Goal: Transaction & Acquisition: Book appointment/travel/reservation

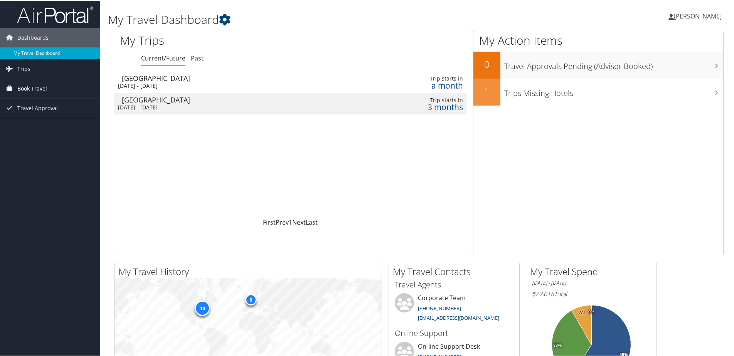
click at [30, 85] on span "Book Travel" at bounding box center [32, 87] width 30 height 19
click at [338, 22] on h1 "My Travel Dashboard" at bounding box center [315, 19] width 415 height 16
click at [311, 15] on h1 "My Travel Dashboard" at bounding box center [315, 19] width 415 height 16
click at [445, 18] on h1 "My Travel Dashboard" at bounding box center [315, 19] width 415 height 16
click at [24, 66] on span "Trips" at bounding box center [23, 68] width 13 height 19
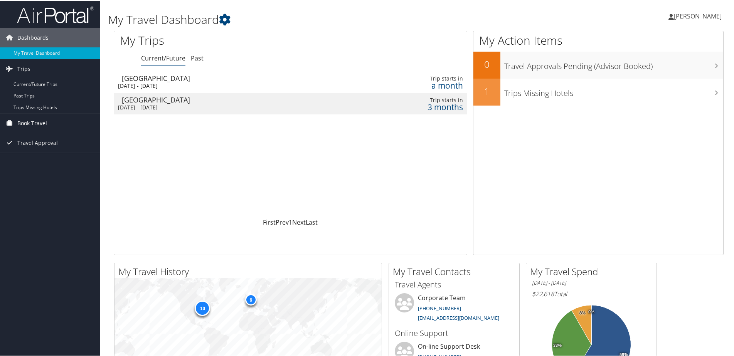
click at [34, 119] on span "Book Travel" at bounding box center [32, 122] width 30 height 19
click at [35, 135] on link "Agent Booking Request" at bounding box center [50, 138] width 100 height 12
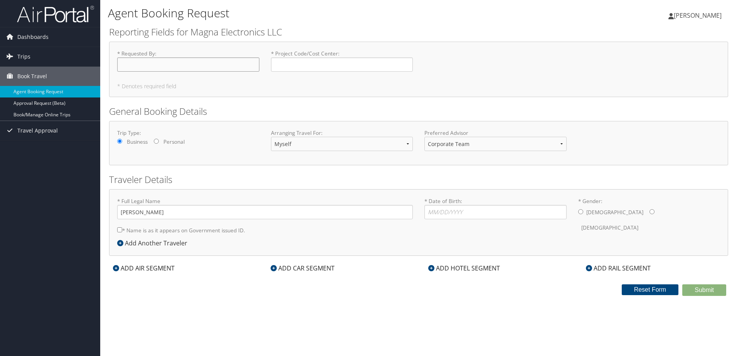
click at [200, 65] on input "* Requested By : Required" at bounding box center [188, 64] width 142 height 14
type input "[PERSON_NAME]"
type input "TEI0670"
click at [482, 212] on input "* Date of Birth: Invalid Date" at bounding box center [496, 212] width 142 height 14
type input "[DATE]"
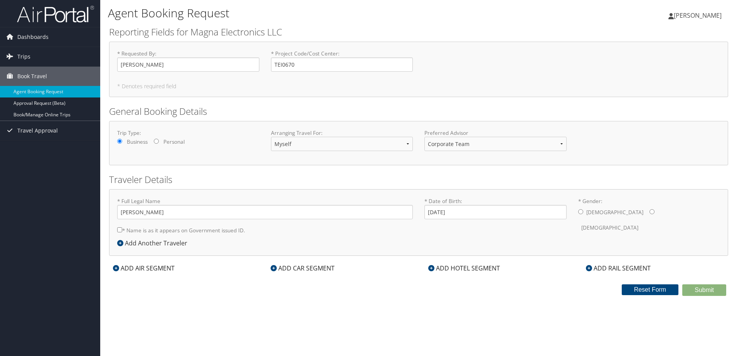
click at [582, 212] on input "* Gender: [DEMOGRAPHIC_DATA] [DEMOGRAPHIC_DATA]" at bounding box center [580, 211] width 5 height 5
radio input "true"
click at [165, 266] on div "ADD AIR SEGMENT" at bounding box center [143, 268] width 69 height 9
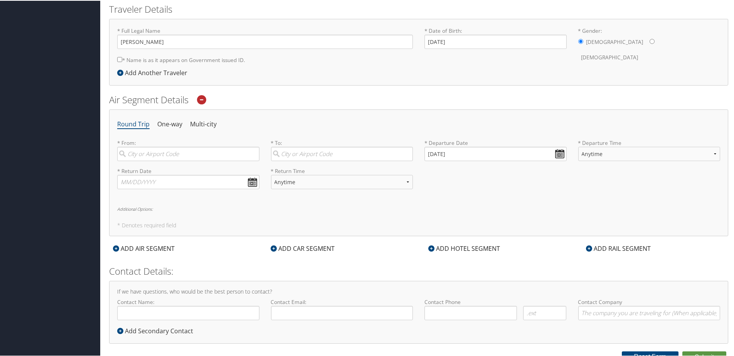
scroll to position [177, 0]
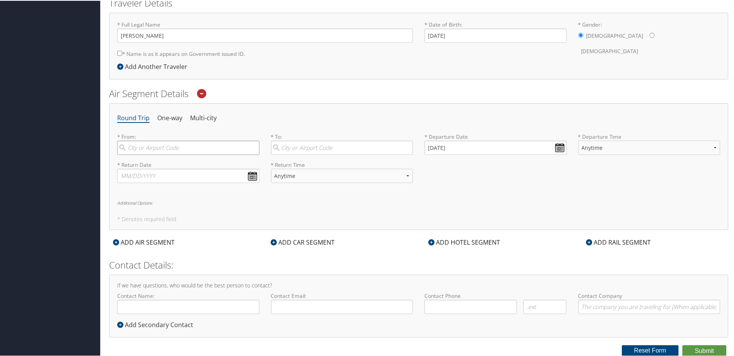
click at [161, 149] on input "search" at bounding box center [188, 147] width 142 height 14
type input "dtw"
click at [309, 145] on input "search" at bounding box center [342, 147] width 142 height 14
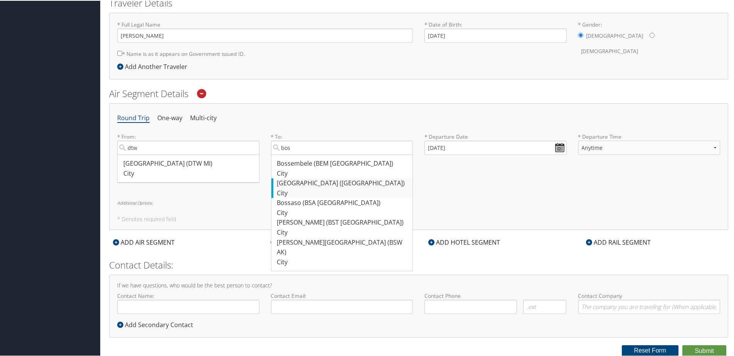
click at [308, 182] on div "[GEOGRAPHIC_DATA] ([GEOGRAPHIC_DATA])" at bounding box center [343, 183] width 132 height 10
click at [308, 154] on input "bos" at bounding box center [342, 147] width 142 height 14
type input "[GEOGRAPHIC_DATA] ([GEOGRAPHIC_DATA])"
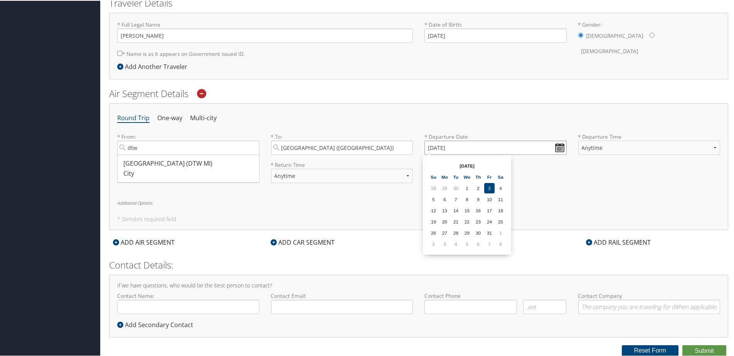
click at [557, 147] on input "[DATE]" at bounding box center [496, 147] width 142 height 14
click at [443, 199] on td "6" at bounding box center [445, 199] width 10 height 10
type input "[DATE]"
click at [685, 148] on select "Anytime Early Morning (5AM-7AM) Morning (7AM-12PM) Afternoon (12PM-5PM) Evening…" at bounding box center [649, 147] width 142 height 14
select select "10:00 AM"
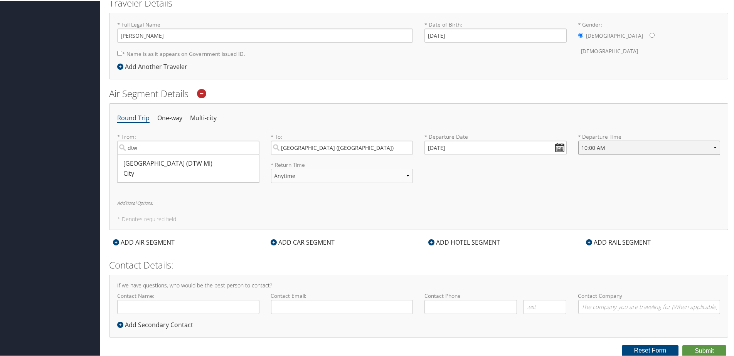
click at [578, 140] on select "Anytime Early Morning (5AM-7AM) Morning (7AM-12PM) Afternoon (12PM-5PM) Evening…" at bounding box center [649, 147] width 142 height 14
click at [167, 163] on div "[GEOGRAPHIC_DATA] (DTW MI)" at bounding box center [189, 163] width 132 height 10
click at [167, 154] on input "dtw" at bounding box center [188, 147] width 142 height 14
type input "[GEOGRAPHIC_DATA] (DTW MI)"
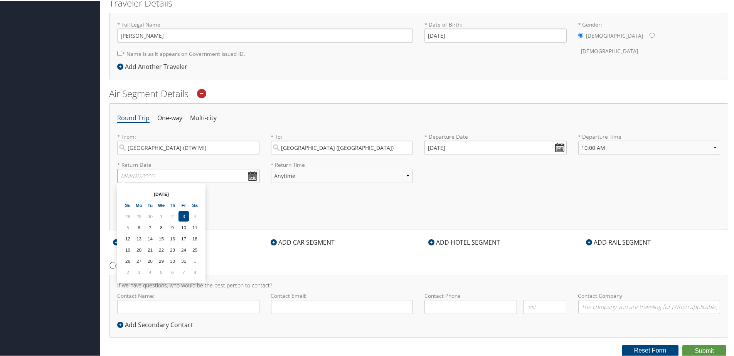
click at [251, 174] on input "text" at bounding box center [188, 175] width 142 height 14
click at [170, 226] on td "9" at bounding box center [172, 227] width 10 height 10
type input "[DATE]"
click at [406, 175] on select "Anytime Early Morning (5AM-7AM) Morning (7AM-12PM) Afternoon (12PM-5PM) Evening…" at bounding box center [342, 175] width 142 height 14
click at [271, 168] on select "Anytime Early Morning (5AM-7AM) Morning (7AM-12PM) Afternoon (12PM-5PM) Evening…" at bounding box center [342, 175] width 142 height 14
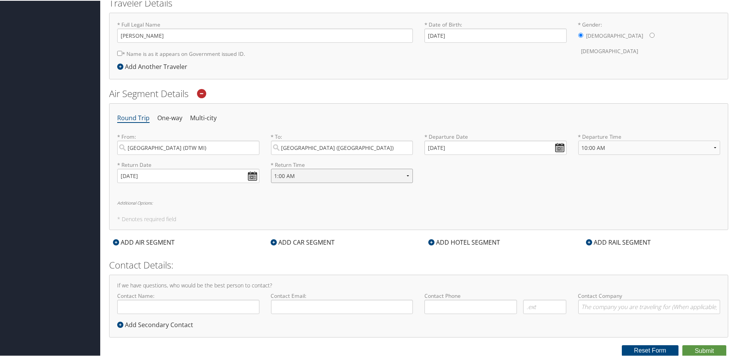
click at [389, 175] on select "Anytime Early Morning (5AM-7AM) Morning (7AM-12PM) Afternoon (12PM-5PM) Evening…" at bounding box center [342, 175] width 142 height 14
select select "1:00 PM"
click at [271, 168] on select "Anytime Early Morning (5AM-7AM) Morning (7AM-12PM) Afternoon (12PM-5PM) Evening…" at bounding box center [342, 175] width 142 height 14
click at [452, 184] on div "* Return Date [DATE] Dates must be valid * Return Time Anytime Early Morning (5…" at bounding box center [418, 174] width 615 height 28
click at [461, 241] on div "ADD HOTEL SEGMENT" at bounding box center [464, 241] width 79 height 9
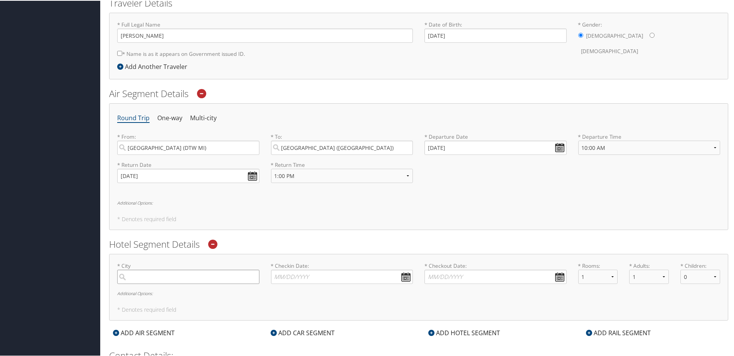
click at [227, 275] on input "search" at bounding box center [188, 276] width 142 height 14
click at [212, 273] on input "andover mas" at bounding box center [188, 276] width 142 height 14
drag, startPoint x: 179, startPoint y: 278, endPoint x: 110, endPoint y: 277, distance: 69.0
click at [110, 277] on div "* City andover mas No results found -1 Required * Checkin Date: Dates must be v…" at bounding box center [418, 286] width 619 height 67
paste input "DoubleTree by [GEOGRAPHIC_DATA]-[GEOGRAPHIC_DATA]"
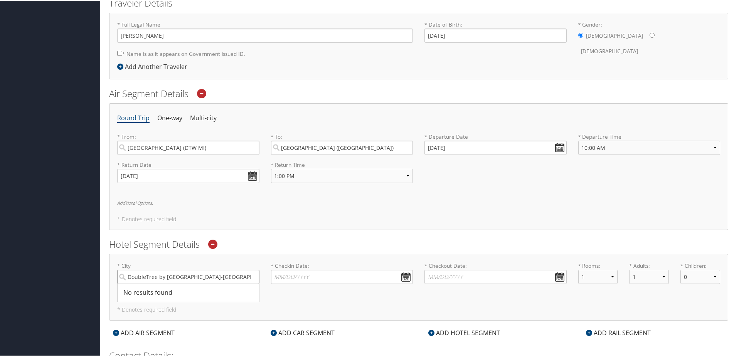
type input "DoubleTree by [GEOGRAPHIC_DATA]-[GEOGRAPHIC_DATA]"
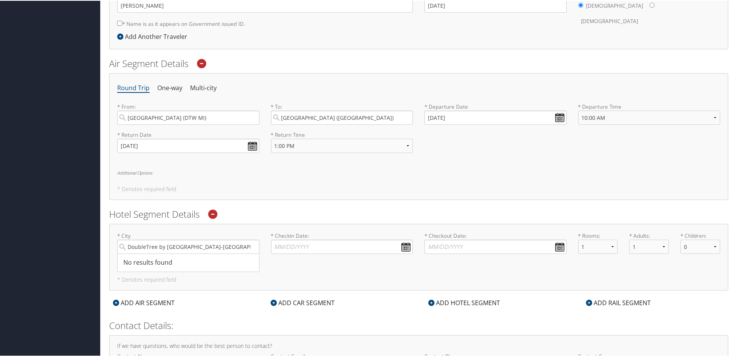
scroll to position [216, 0]
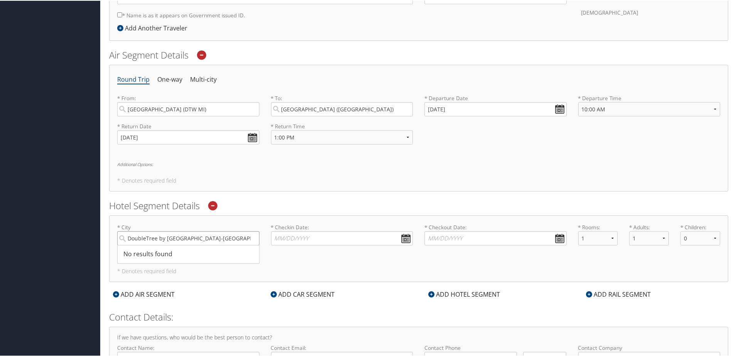
click at [250, 237] on input "DoubleTree by [GEOGRAPHIC_DATA]-[GEOGRAPHIC_DATA]" at bounding box center [188, 238] width 142 height 14
click at [162, 252] on div "[GEOGRAPHIC_DATA] ([GEOGRAPHIC_DATA])" at bounding box center [189, 254] width 132 height 10
click at [162, 245] on input "[GEOGRAPHIC_DATA]" at bounding box center [188, 238] width 142 height 14
type input "[GEOGRAPHIC_DATA]"
click at [402, 236] on input "* Checkin Date: Dates must be valid" at bounding box center [342, 238] width 142 height 14
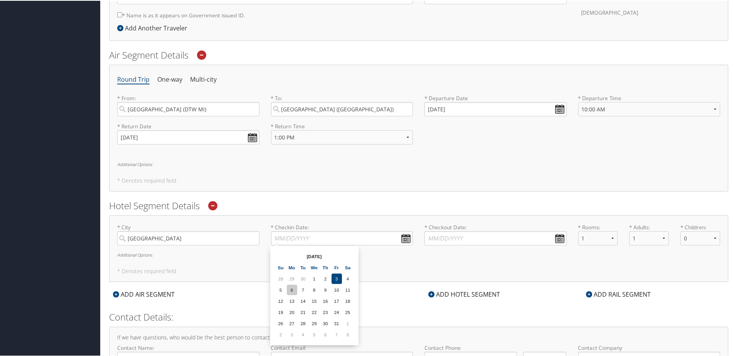
click at [293, 290] on td "6" at bounding box center [292, 289] width 10 height 10
type input "[DATE]"
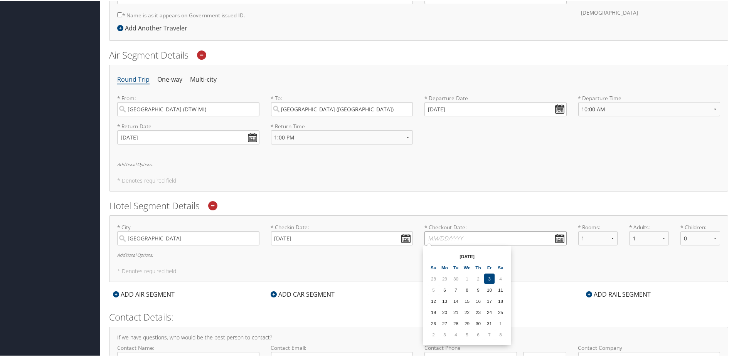
click at [557, 236] on input "* Checkout Date: Dates must be valid" at bounding box center [496, 238] width 142 height 14
click at [480, 289] on td "9" at bounding box center [478, 289] width 10 height 10
type input "[DATE]"
click at [580, 178] on h5 "* Denotes required field" at bounding box center [418, 179] width 603 height 5
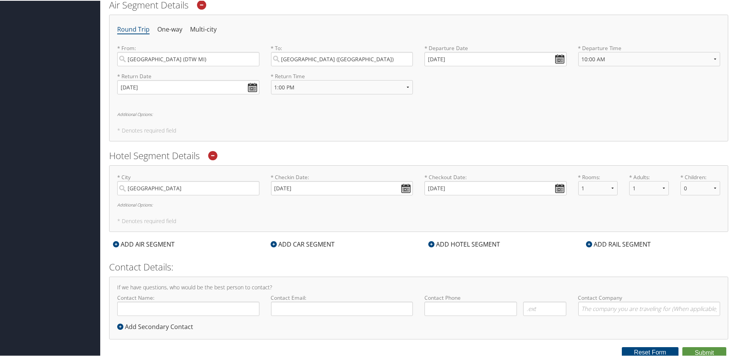
scroll to position [268, 0]
click at [323, 241] on div "ADD CAR SEGMENT" at bounding box center [303, 241] width 72 height 9
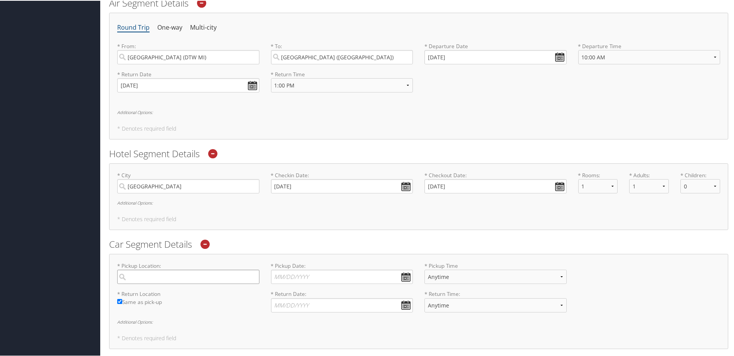
click at [231, 275] on input "search" at bounding box center [188, 276] width 142 height 14
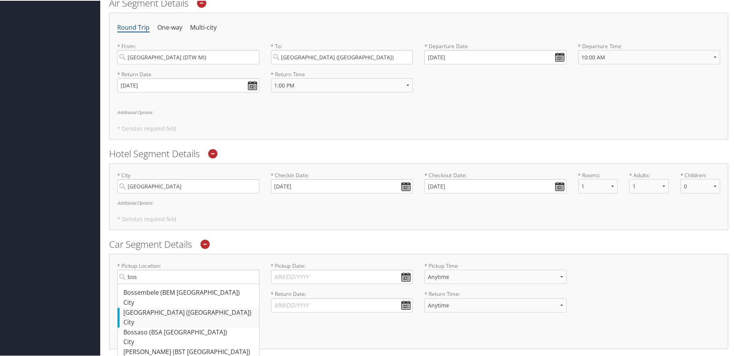
click at [185, 315] on div "[GEOGRAPHIC_DATA] ([GEOGRAPHIC_DATA])" at bounding box center [189, 312] width 132 height 10
click at [185, 283] on input "bos" at bounding box center [188, 276] width 142 height 14
type input "[GEOGRAPHIC_DATA]"
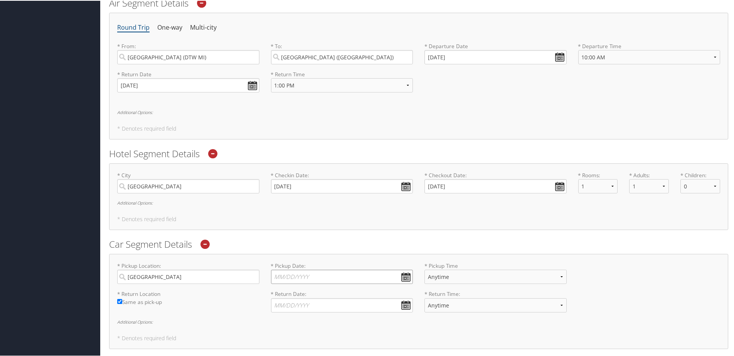
click at [403, 275] on input "* Pickup Date: Dates must be valid" at bounding box center [342, 276] width 142 height 14
click at [293, 326] on td "6" at bounding box center [292, 328] width 10 height 10
type input "[DATE]"
click at [405, 301] on input "* Return Date: Dates must be valid" at bounding box center [342, 305] width 142 height 14
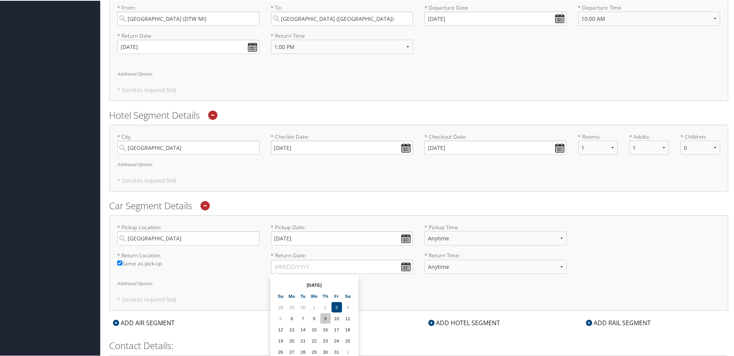
click at [323, 317] on td "9" at bounding box center [325, 318] width 10 height 10
type input "[DATE]"
click at [558, 236] on select "Anytime 12:00 AM 1:00 AM 2:00 AM 3:00 AM 4:00 AM 5:00 AM 6:00 AM 7:00 AM 8:00 A…" at bounding box center [496, 238] width 142 height 14
select select "12:00 PM"
click at [425, 231] on select "Anytime 12:00 AM 1:00 AM 2:00 AM 3:00 AM 4:00 AM 5:00 AM 6:00 AM 7:00 AM 8:00 A…" at bounding box center [496, 238] width 142 height 14
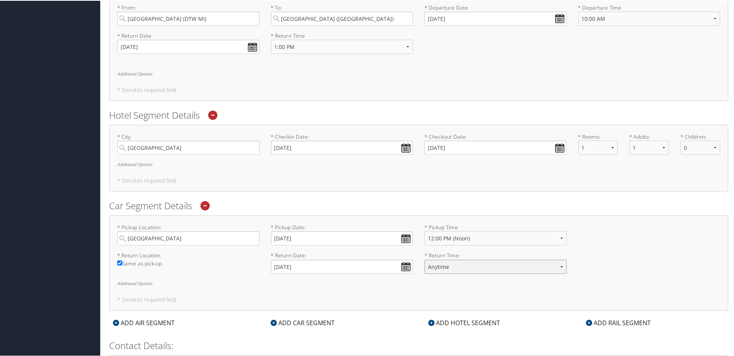
click at [559, 268] on select "Anytime 12:00 AM 1:00 AM 2:00 AM 3:00 AM 4:00 AM 5:00 AM 6:00 AM 7:00 AM 8:00 A…" at bounding box center [496, 266] width 142 height 14
select select "12:00 PM"
click at [425, 259] on select "Anytime 12:00 AM 1:00 AM 2:00 AM 3:00 AM 4:00 AM 5:00 AM 6:00 AM 7:00 AM 8:00 A…" at bounding box center [496, 266] width 142 height 14
click at [615, 211] on h2 "Car Segment Details" at bounding box center [418, 205] width 619 height 13
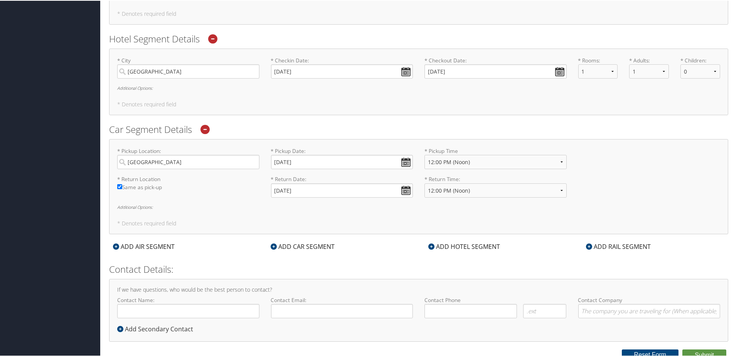
scroll to position [387, 0]
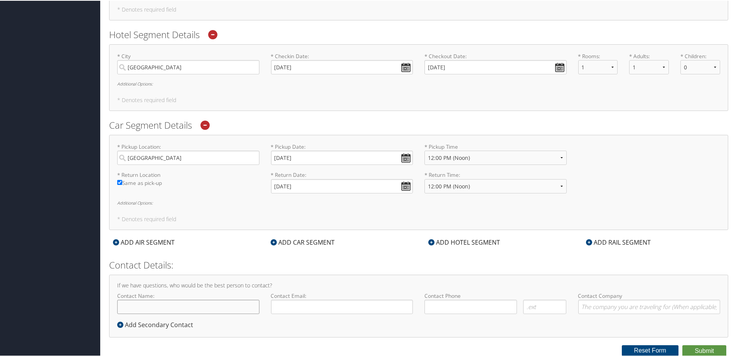
click at [192, 306] on input "Contact Name:" at bounding box center [188, 306] width 142 height 14
type input "[PERSON_NAME]"
type input "[PERSON_NAME][EMAIL_ADDRESS][PERSON_NAME][DOMAIN_NAME]"
type input "( ) -"
type input "Magna"
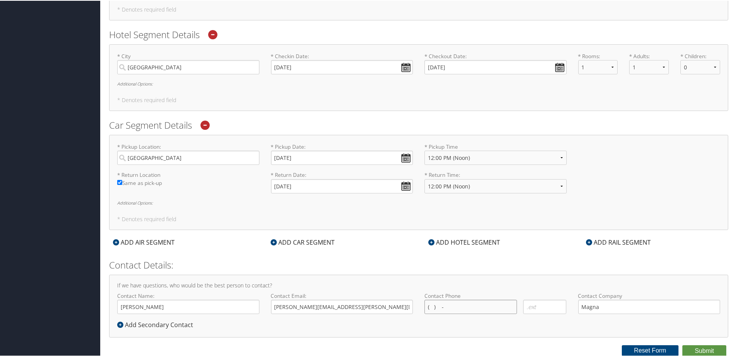
click at [457, 305] on input "( ) -" at bounding box center [471, 306] width 93 height 14
type input "[PHONE_NUMBER]"
click at [546, 267] on h2 "Contact Details:" at bounding box center [418, 264] width 619 height 13
click at [627, 176] on div "* Return Location Required Same as pick-up * Return Date: [DATE] Dates must be …" at bounding box center [418, 184] width 615 height 28
click at [695, 349] on button "Submit" at bounding box center [705, 351] width 44 height 12
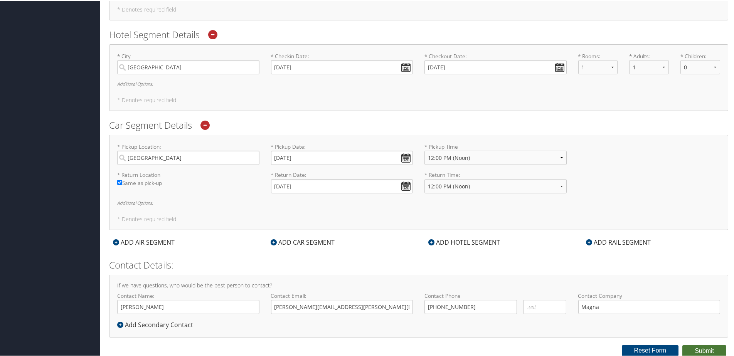
scroll to position [52, 0]
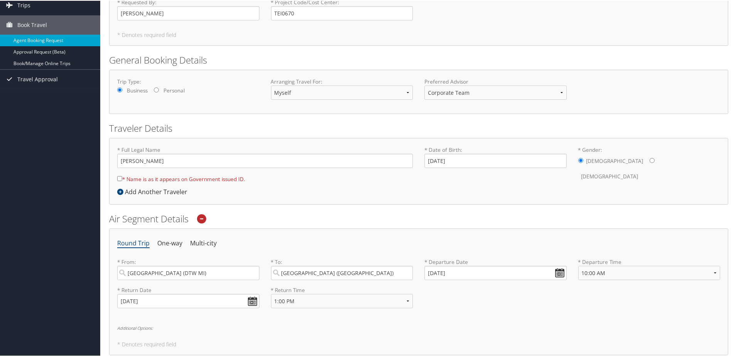
click at [120, 178] on input "* Name is as it appears on Government issued ID." at bounding box center [119, 177] width 5 height 5
checkbox input "true"
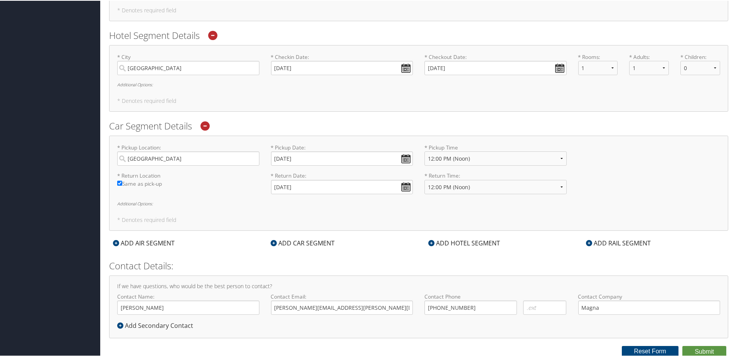
scroll to position [387, 0]
click at [692, 350] on button "Submit" at bounding box center [705, 351] width 44 height 12
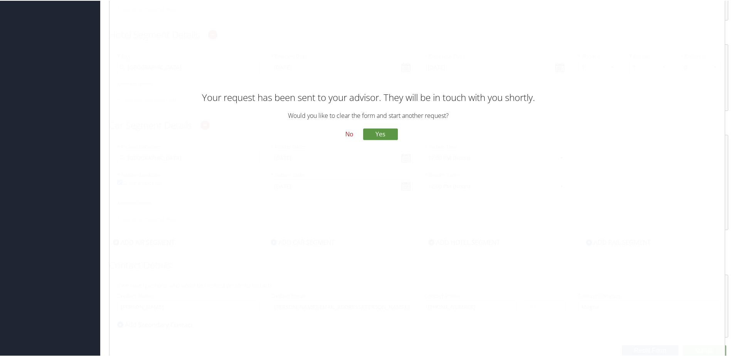
click at [348, 136] on button "No" at bounding box center [349, 133] width 20 height 13
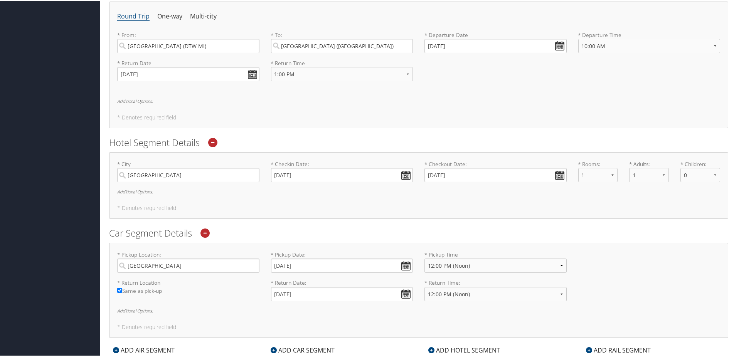
scroll to position [2, 0]
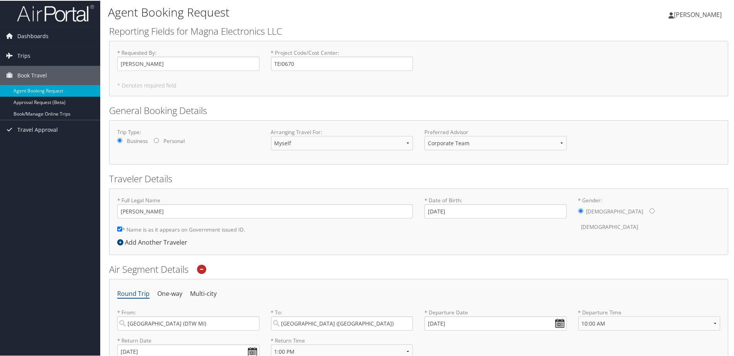
click at [467, 78] on div "* Requested By : [PERSON_NAME] Required * Project Code/Cost Center : TEI0670 Re…" at bounding box center [418, 68] width 619 height 56
click at [20, 55] on span "Trips" at bounding box center [23, 55] width 13 height 19
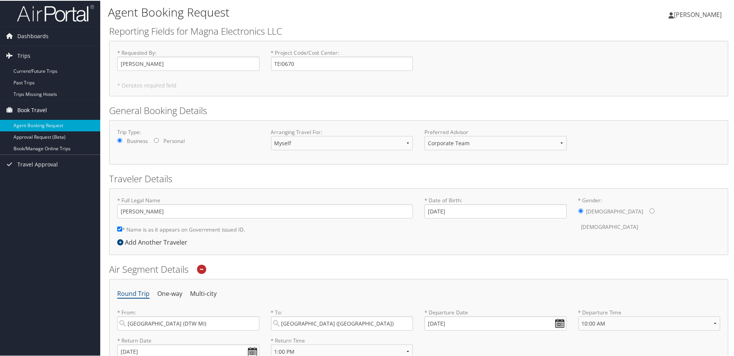
click at [25, 106] on span "Book Travel" at bounding box center [32, 109] width 30 height 19
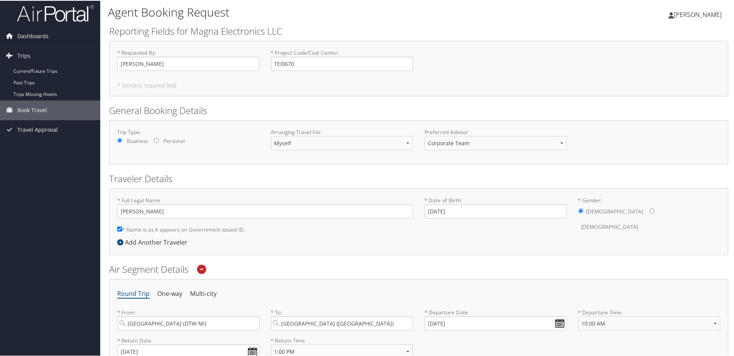
click at [516, 77] on div "* Requested By : [PERSON_NAME] Required * Project Code/Cost Center : TEI0670 Re…" at bounding box center [418, 68] width 619 height 56
